Goal: Task Accomplishment & Management: Use online tool/utility

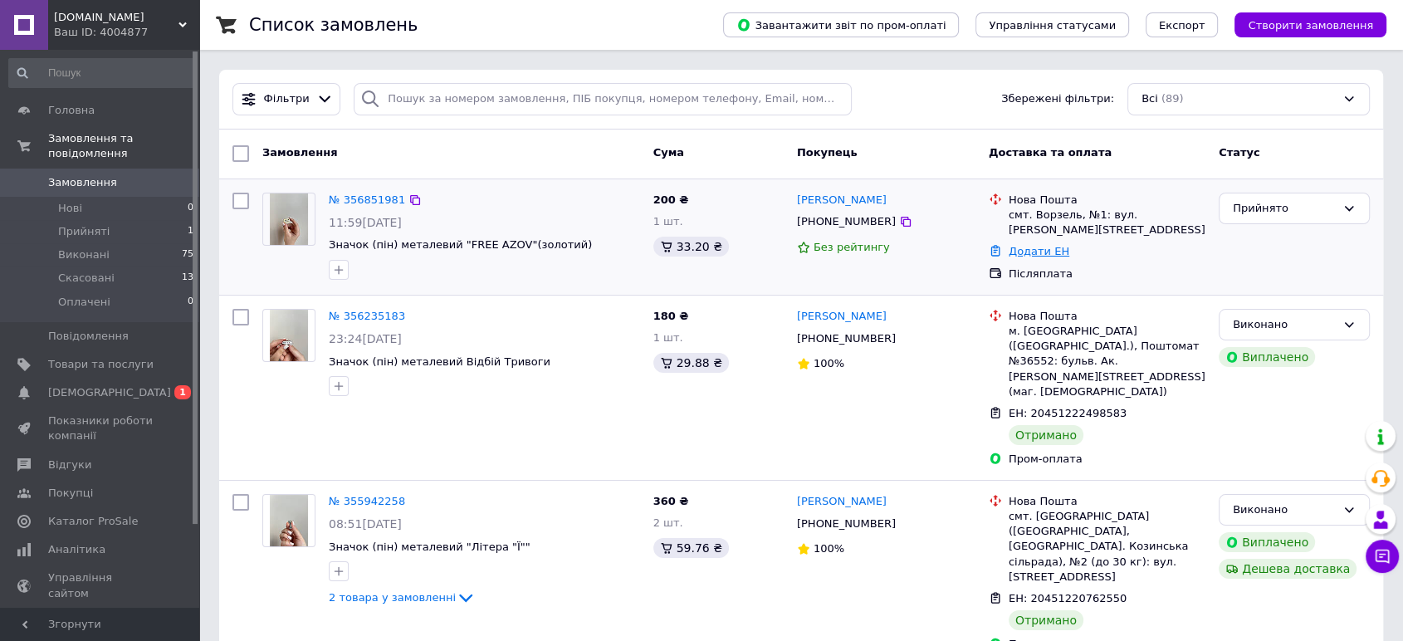
click at [1042, 245] on link "Додати ЕН" at bounding box center [1039, 251] width 61 height 12
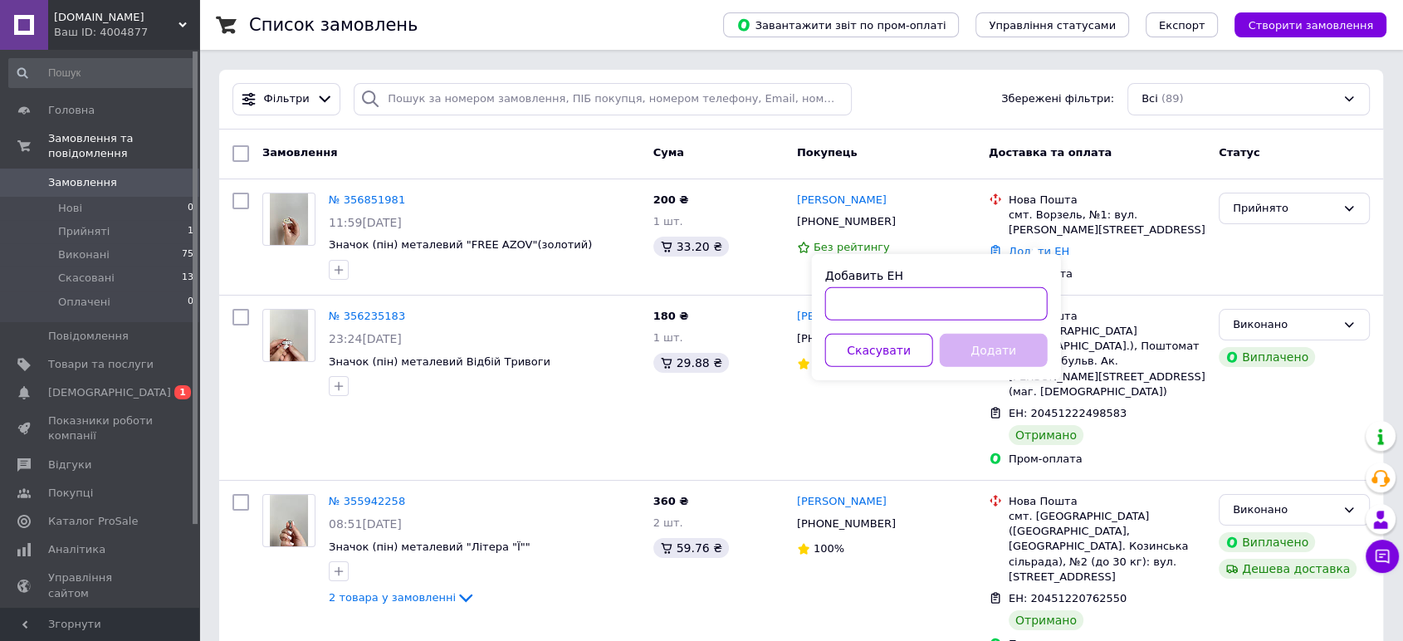
click at [926, 314] on input "Добавить ЕН" at bounding box center [936, 303] width 222 height 33
paste input "20451225021905"
type input "20451225021905"
click at [983, 349] on button "Додати" at bounding box center [994, 350] width 108 height 33
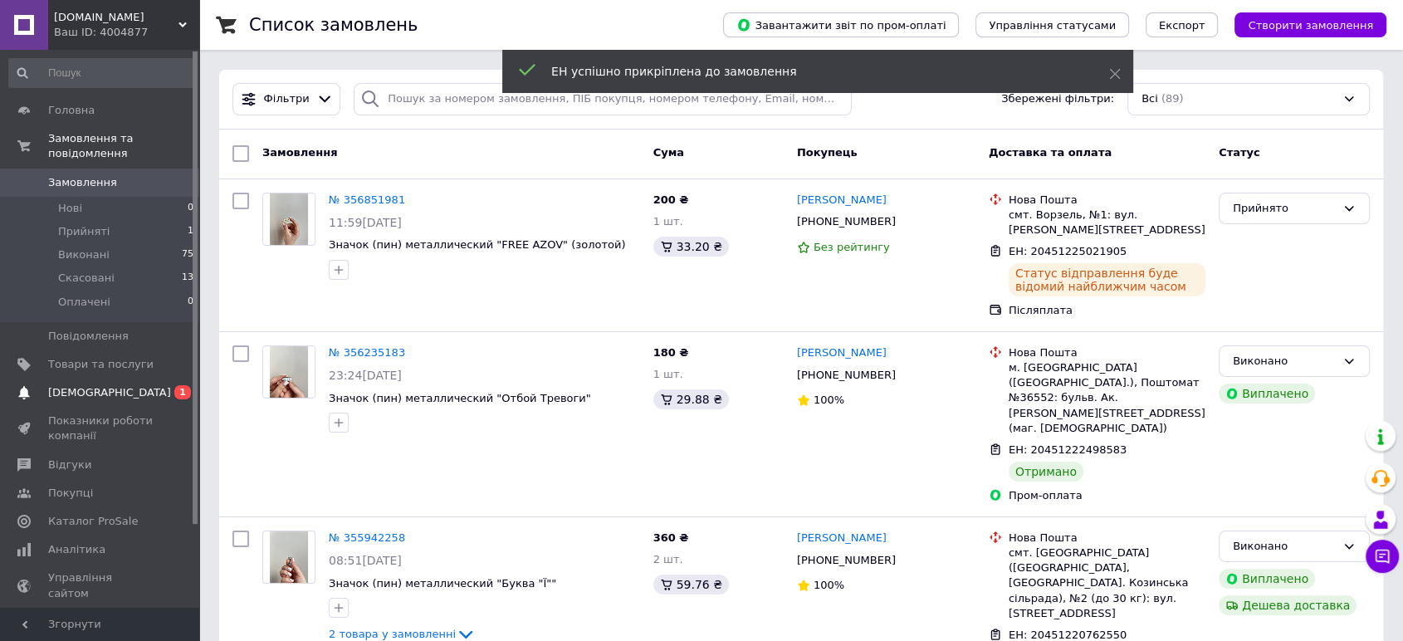
click at [85, 385] on span "[DEMOGRAPHIC_DATA]" at bounding box center [109, 392] width 123 height 15
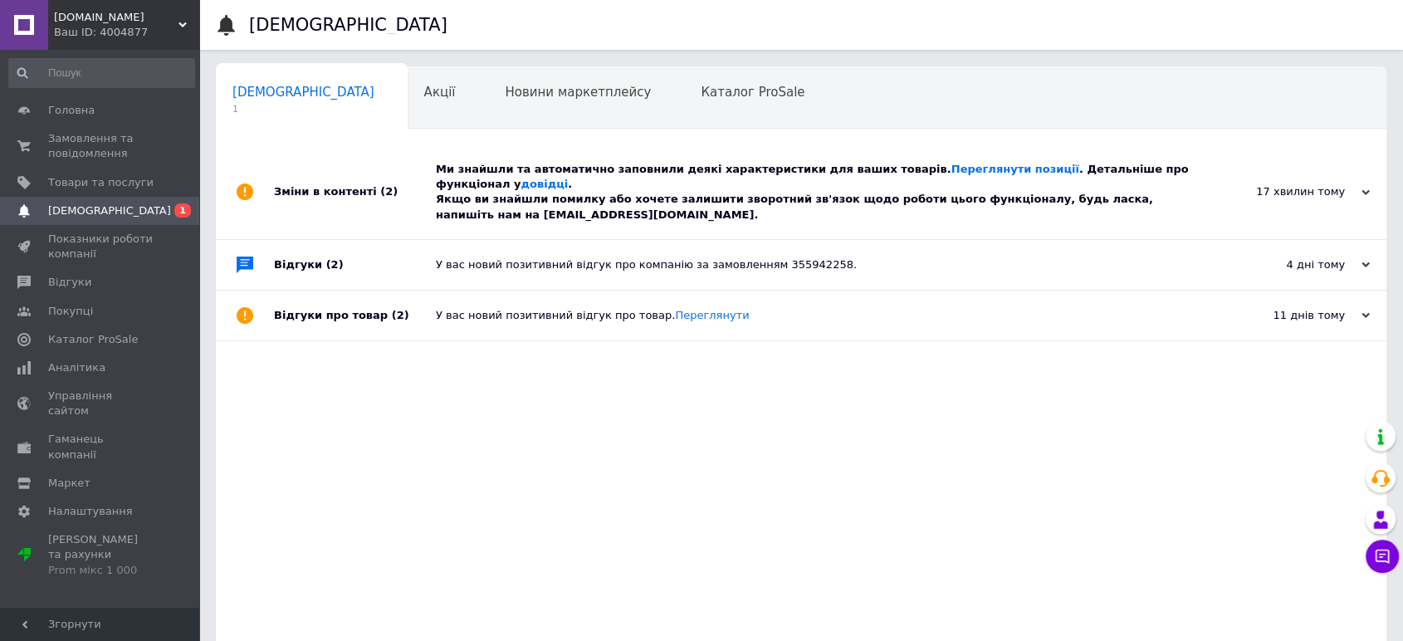
click at [735, 193] on div "Ми знайшли та автоматично заповнили деякі характеристики для ваших товарів. Пер…" at bounding box center [820, 192] width 768 height 61
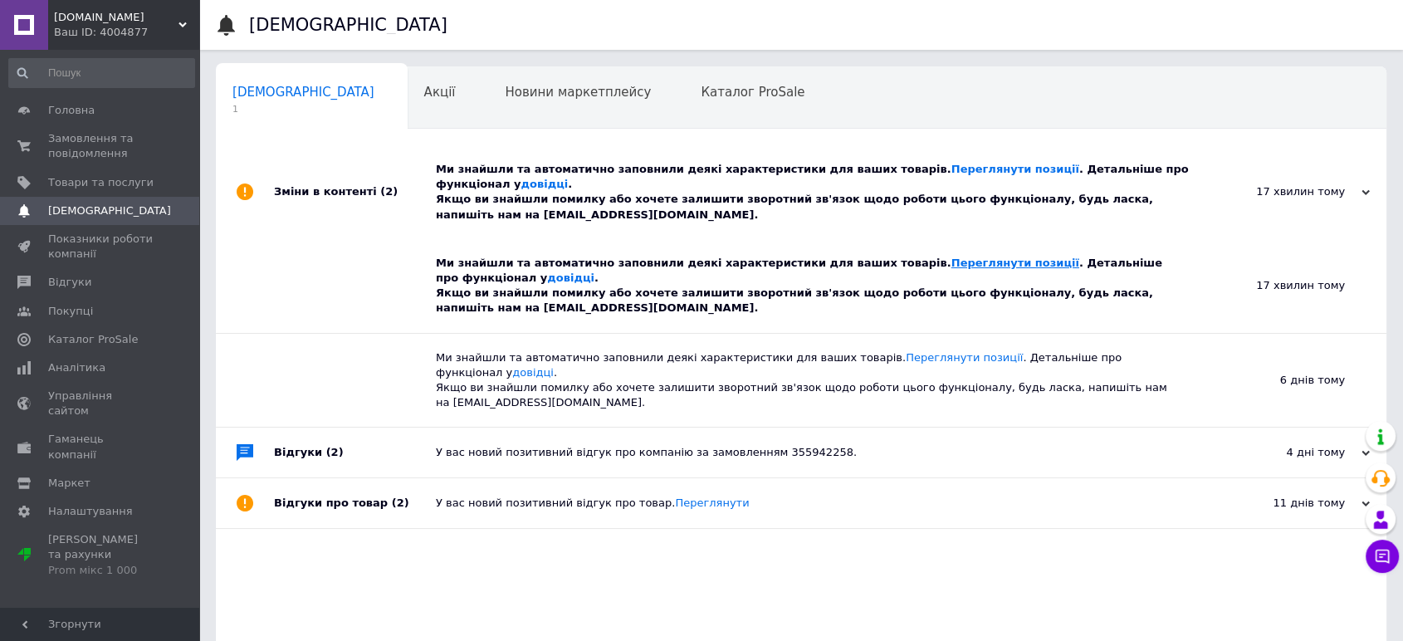
click at [951, 256] on link "Переглянути позиції" at bounding box center [1015, 262] width 128 height 12
